Goal: Task Accomplishment & Management: Manage account settings

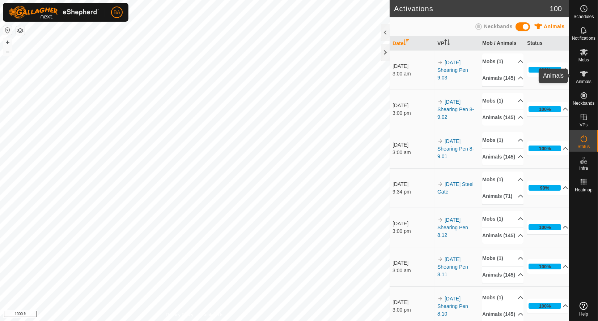
click at [584, 70] on icon at bounding box center [583, 73] width 9 height 9
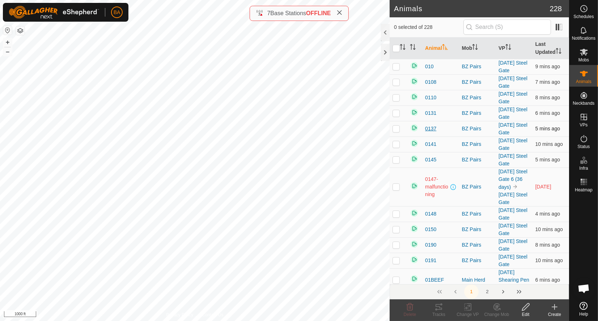
click at [428, 131] on span "0137" at bounding box center [430, 129] width 11 height 8
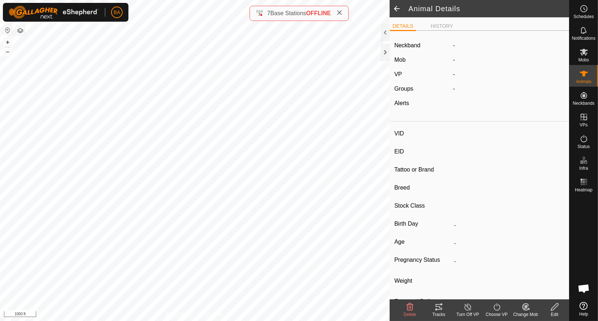
type input "0137"
type input "-"
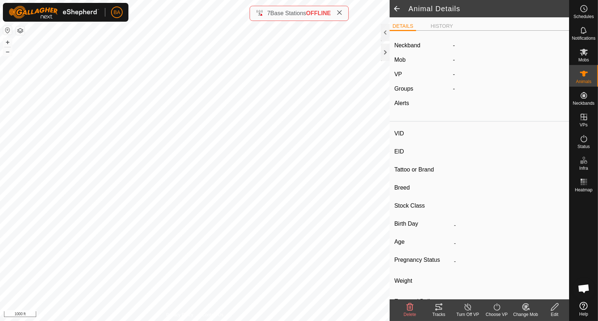
type input "-"
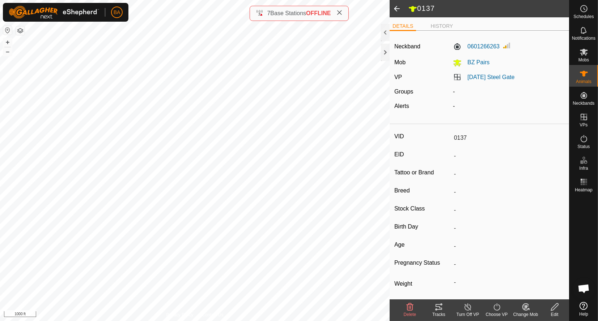
drag, startPoint x: 452, startPoint y: 140, endPoint x: 465, endPoint y: 141, distance: 13.4
click at [465, 141] on input "0137" at bounding box center [508, 138] width 114 height 12
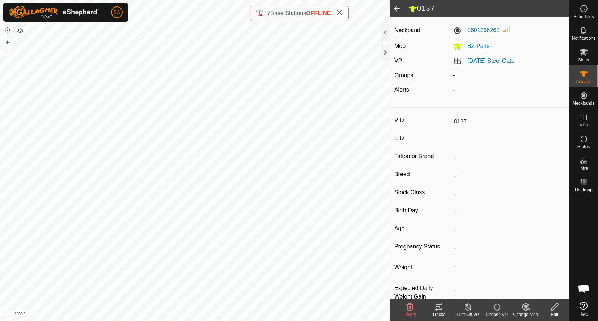
scroll to position [31, 0]
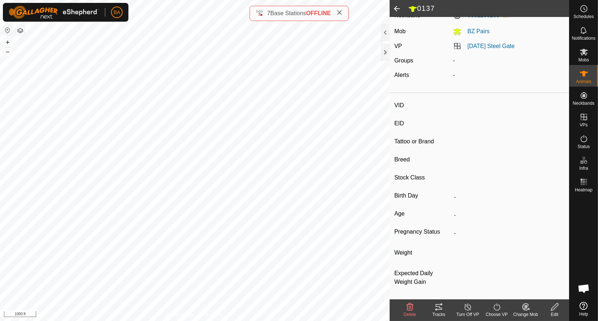
type input "y842"
type input "-"
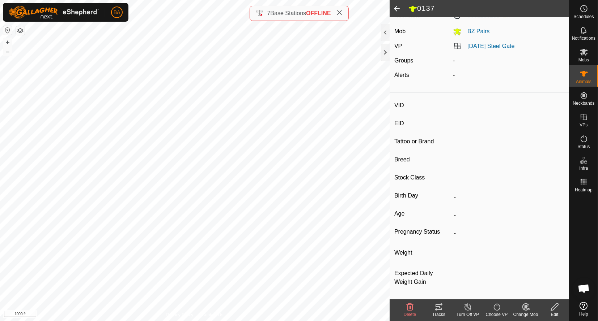
type input "-"
type input "2311"
type input "-"
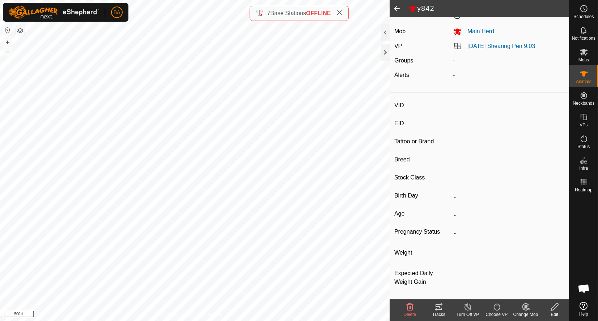
type input "-"
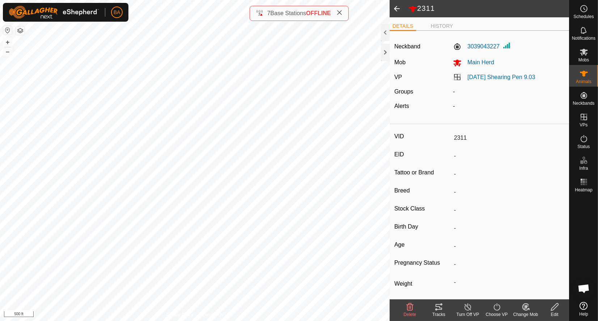
drag, startPoint x: 449, startPoint y: 157, endPoint x: 483, endPoint y: 158, distance: 33.6
click at [483, 158] on input "-" at bounding box center [508, 156] width 114 height 12
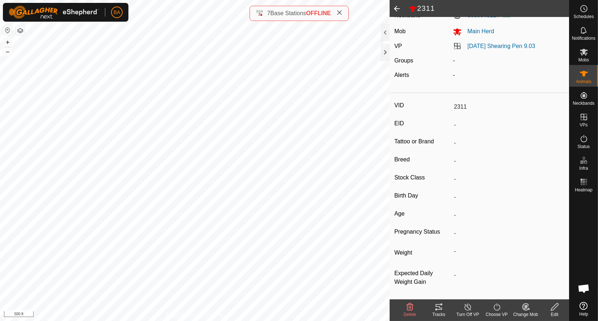
drag, startPoint x: 459, startPoint y: 142, endPoint x: 471, endPoint y: 143, distance: 11.6
click at [469, 143] on input "-" at bounding box center [508, 143] width 114 height 12
drag, startPoint x: 451, startPoint y: 163, endPoint x: 468, endPoint y: 181, distance: 24.3
click at [465, 164] on input "-" at bounding box center [508, 161] width 114 height 12
click at [554, 305] on icon at bounding box center [554, 307] width 9 height 9
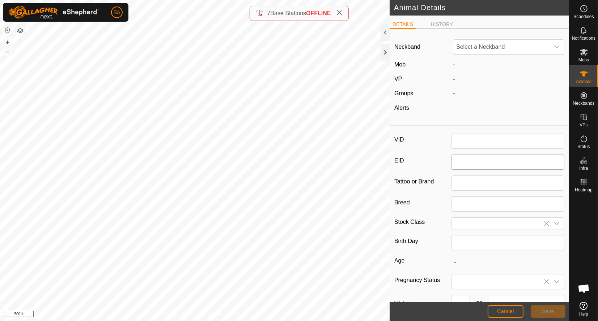
type input "2311"
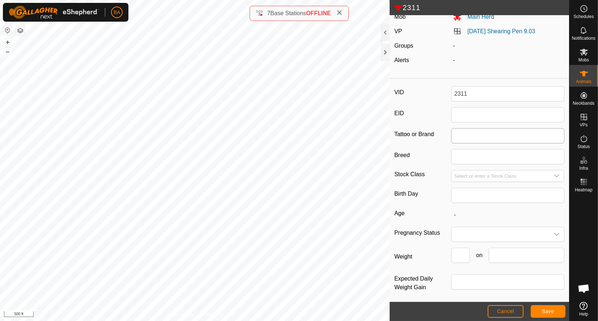
scroll to position [52, 0]
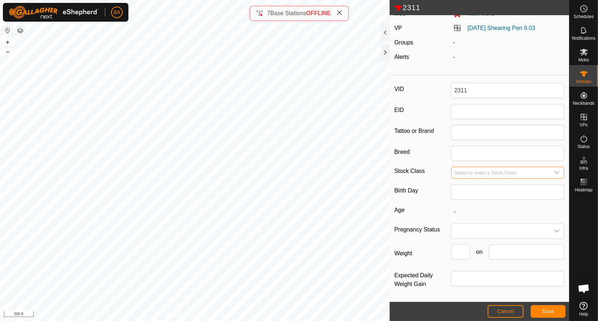
click at [474, 170] on input "Select or enter a Stock Class" at bounding box center [500, 172] width 98 height 11
click at [541, 171] on input "Select or enter a Stock Class" at bounding box center [500, 172] width 98 height 11
click at [517, 195] on input "text" at bounding box center [508, 192] width 114 height 15
click at [403, 201] on div "VID 2311 EID Tattoo or Brand Breed Stock Class Birth Day Age - Pregnancy Status…" at bounding box center [478, 190] width 179 height 224
click at [470, 194] on input "text" at bounding box center [508, 192] width 114 height 15
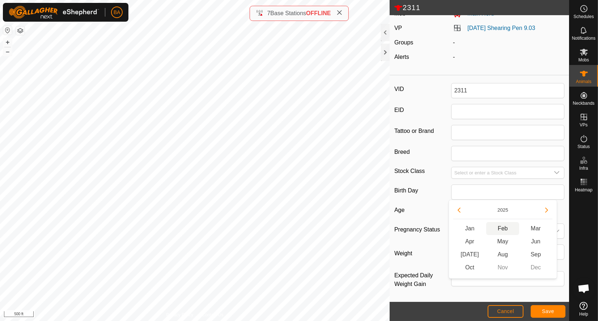
click at [494, 227] on span "Feb" at bounding box center [502, 228] width 33 height 13
type input "02/2025"
type input "8 months"
click at [477, 232] on span at bounding box center [500, 231] width 98 height 14
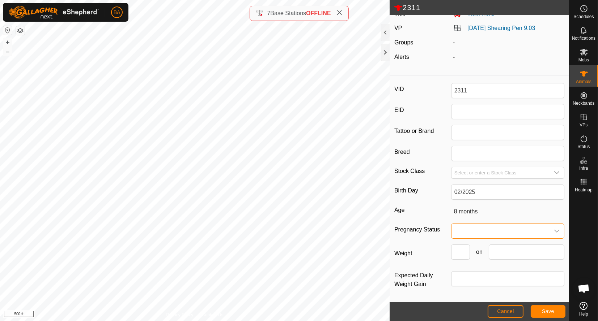
click at [468, 223] on div "VID 2311 EID Tattoo or Brand Breed Stock Class Birth Day 02/2025 Age [DEMOGRAPH…" at bounding box center [478, 190] width 179 height 224
click at [464, 231] on span at bounding box center [500, 231] width 98 height 14
click at [428, 235] on label "Pregnancy Status" at bounding box center [422, 229] width 57 height 12
click at [453, 257] on input "Weight" at bounding box center [460, 252] width 19 height 15
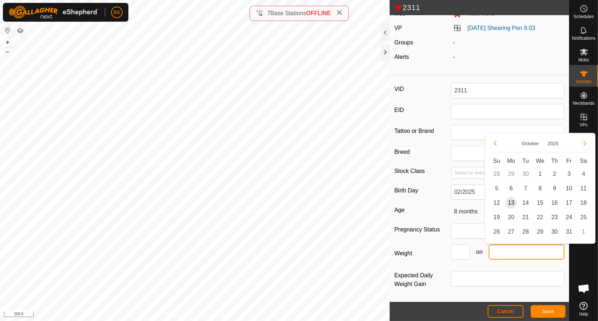
click at [496, 252] on input "text" at bounding box center [526, 252] width 76 height 15
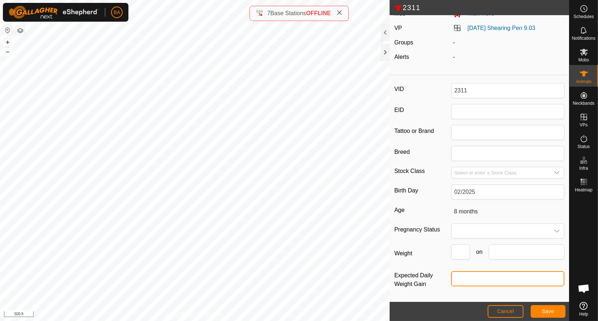
click at [460, 285] on input "Expected Daily Weight Gain" at bounding box center [508, 279] width 114 height 15
click at [492, 316] on button "Cancel" at bounding box center [505, 312] width 36 height 13
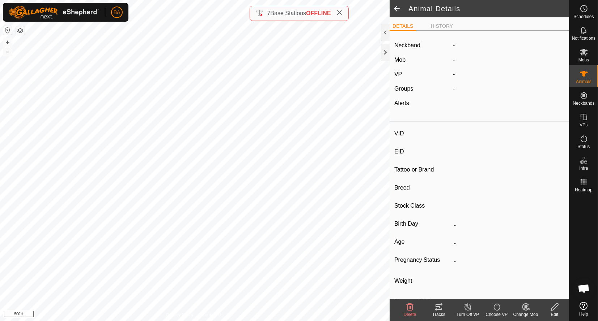
type input "2311"
type input "-"
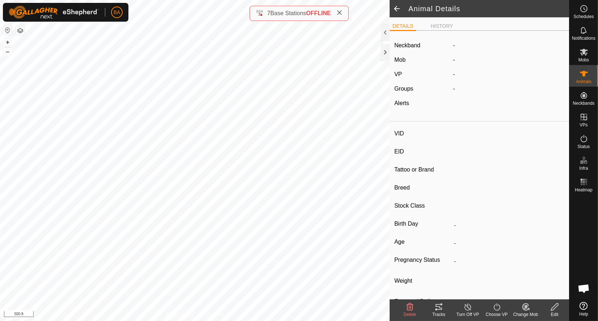
type input "-"
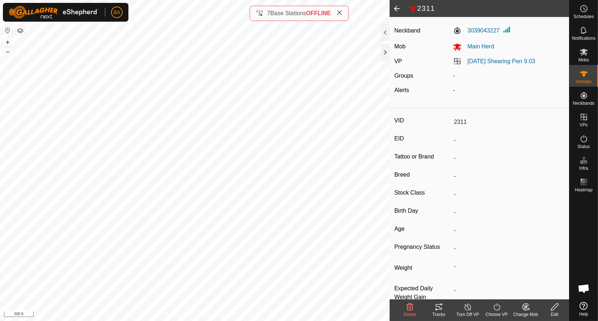
scroll to position [31, 0]
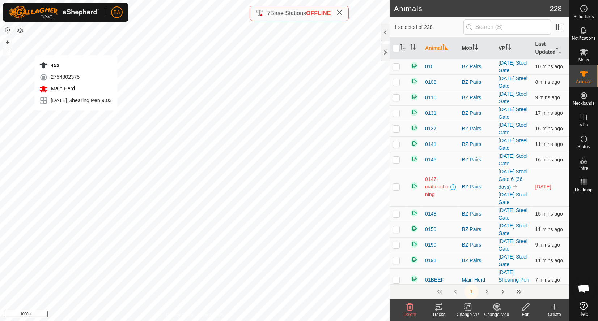
click at [439, 312] on div "Tracks" at bounding box center [438, 315] width 29 height 7
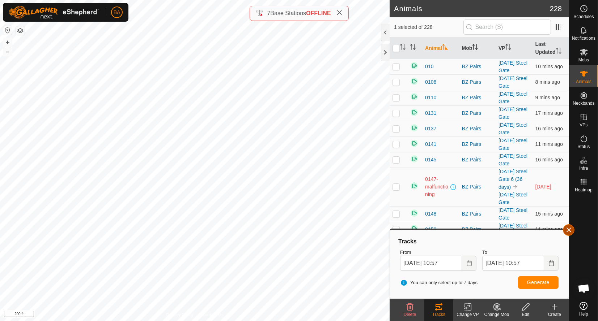
click at [567, 232] on button "button" at bounding box center [569, 231] width 12 height 12
